Goal: Information Seeking & Learning: Learn about a topic

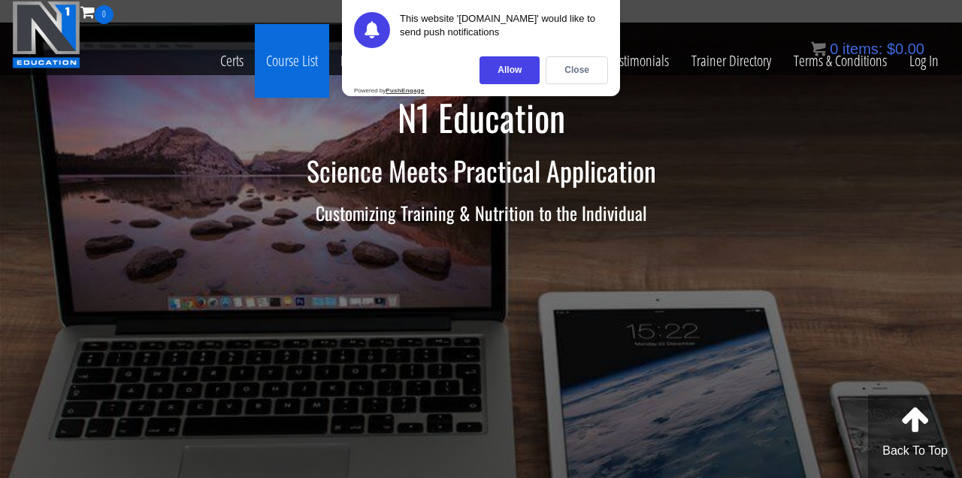
click at [298, 63] on link "Course List" at bounding box center [292, 61] width 74 height 74
click at [575, 71] on div "Close" at bounding box center [576, 70] width 62 height 28
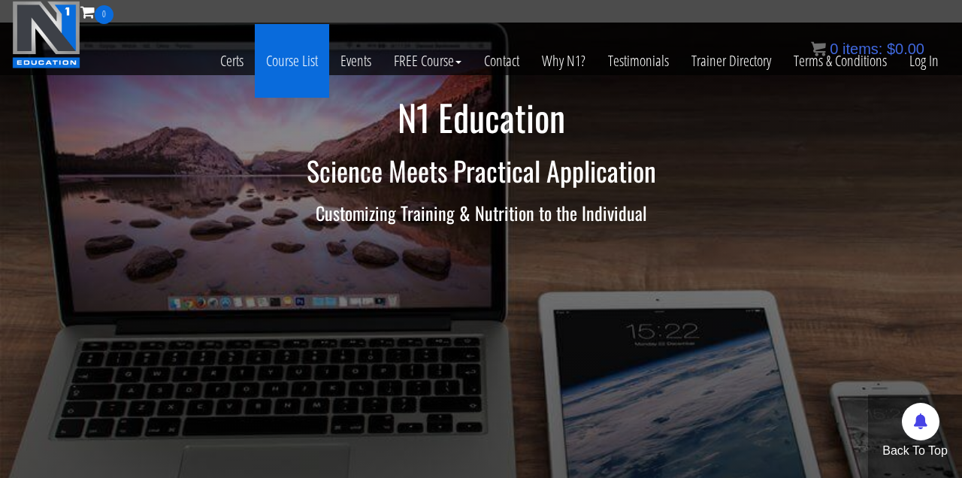
click at [287, 55] on link "Course List" at bounding box center [292, 61] width 74 height 74
click at [286, 72] on link "Course List" at bounding box center [292, 61] width 74 height 74
click at [293, 44] on link "Course List" at bounding box center [292, 61] width 74 height 74
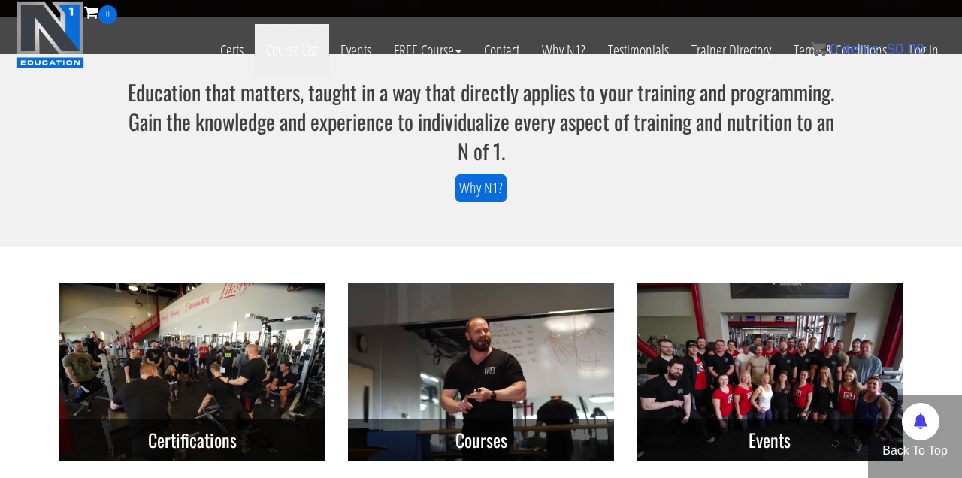
scroll to position [494, 0]
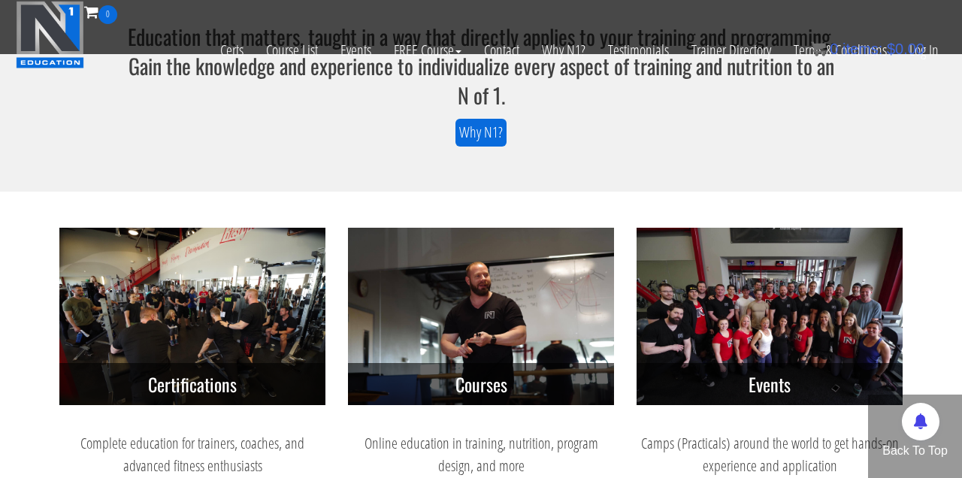
click at [456, 357] on img at bounding box center [481, 316] width 266 height 177
click at [461, 389] on h3 "Courses" at bounding box center [481, 384] width 266 height 42
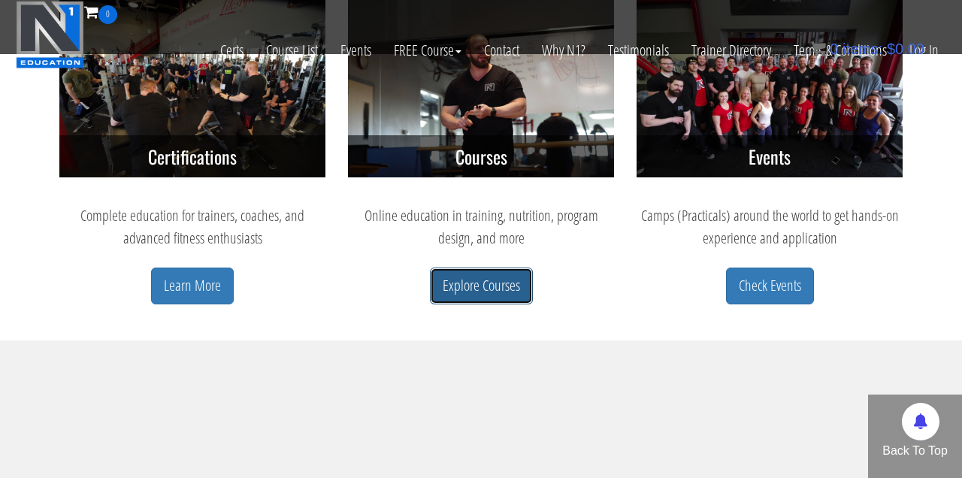
click at [466, 295] on link "Explore Courses" at bounding box center [481, 285] width 103 height 37
click at [497, 285] on link "Explore Courses" at bounding box center [481, 285] width 103 height 37
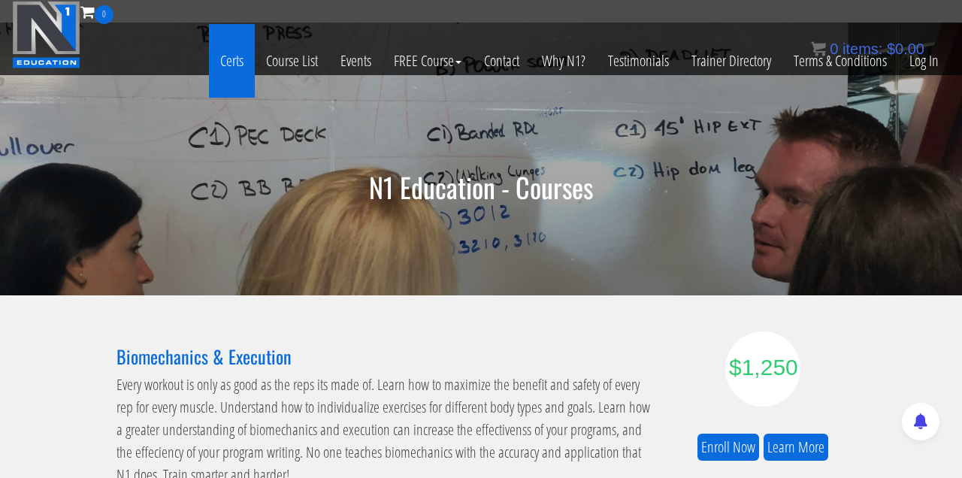
click at [241, 61] on link "Certs" at bounding box center [232, 61] width 46 height 74
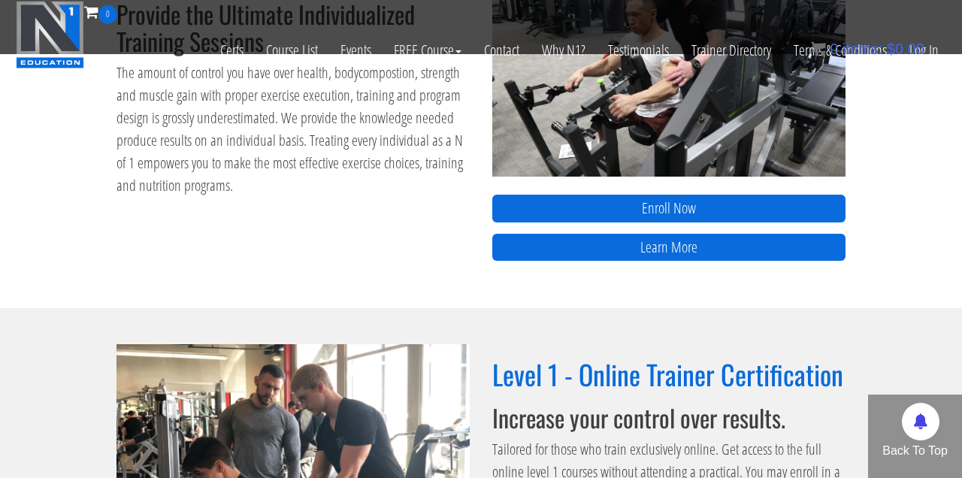
scroll to position [621, 0]
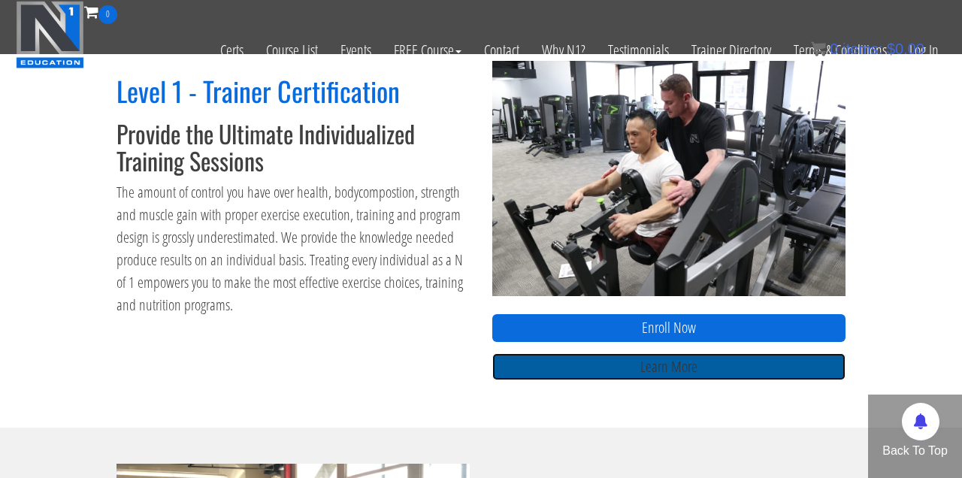
click at [602, 371] on link "Learn More" at bounding box center [668, 367] width 353 height 28
